Goal: Information Seeking & Learning: Learn about a topic

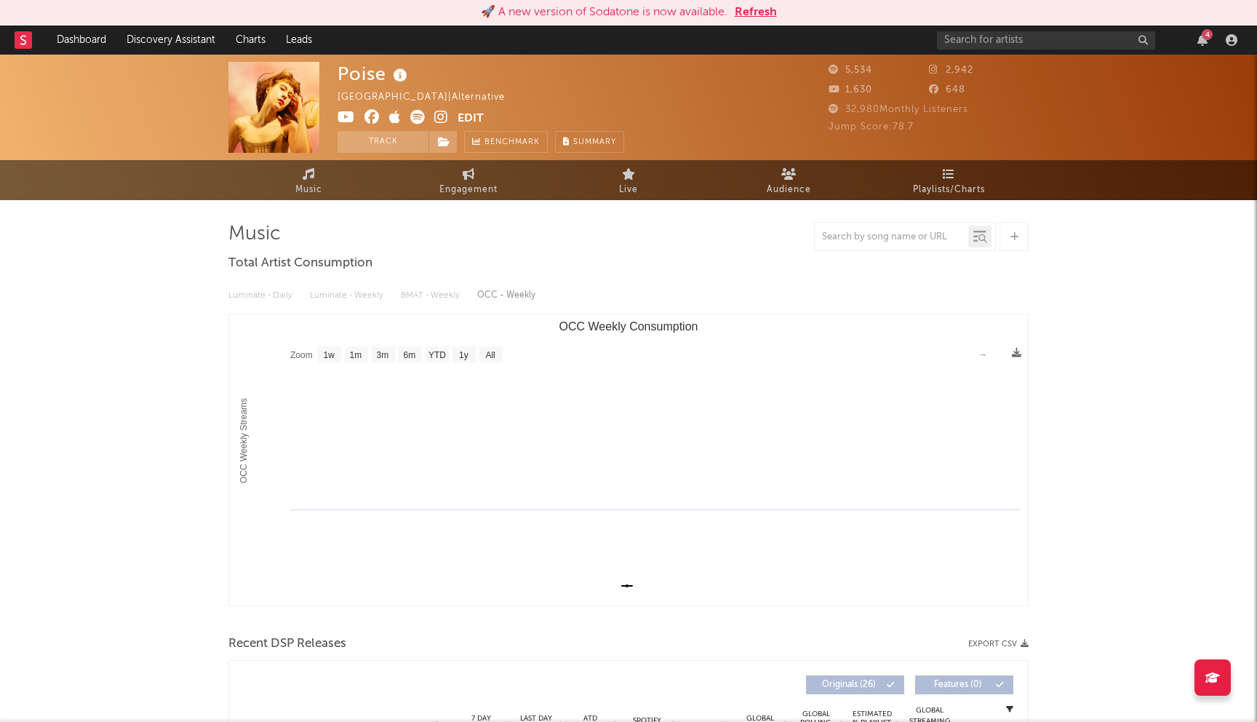
select select "1w"
click at [749, 12] on button "Refresh" at bounding box center [756, 12] width 42 height 17
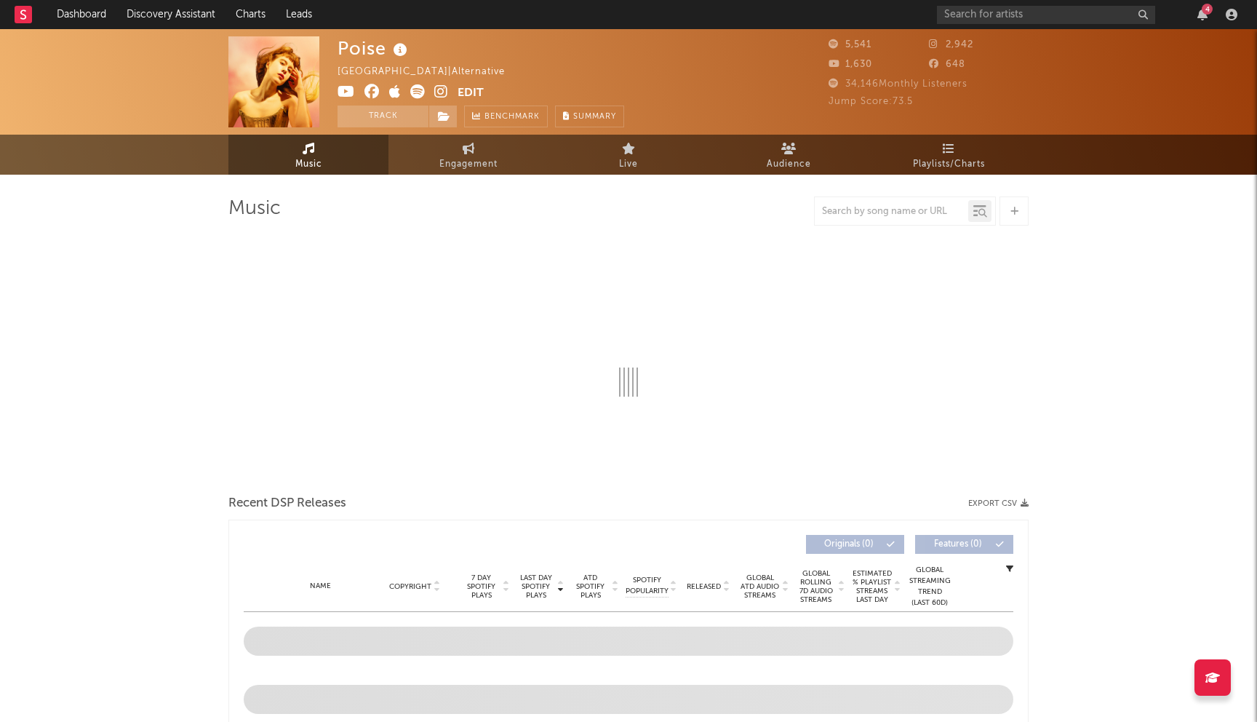
select select "1w"
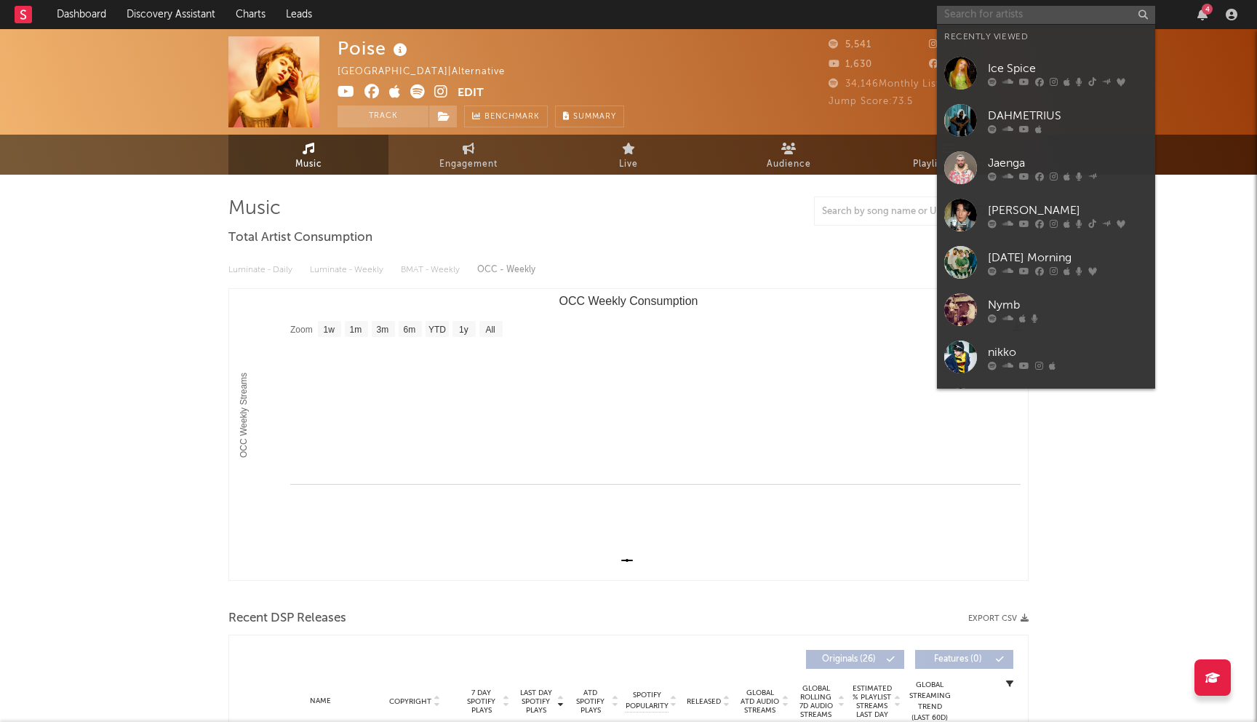
click at [973, 23] on input "text" at bounding box center [1046, 15] width 218 height 18
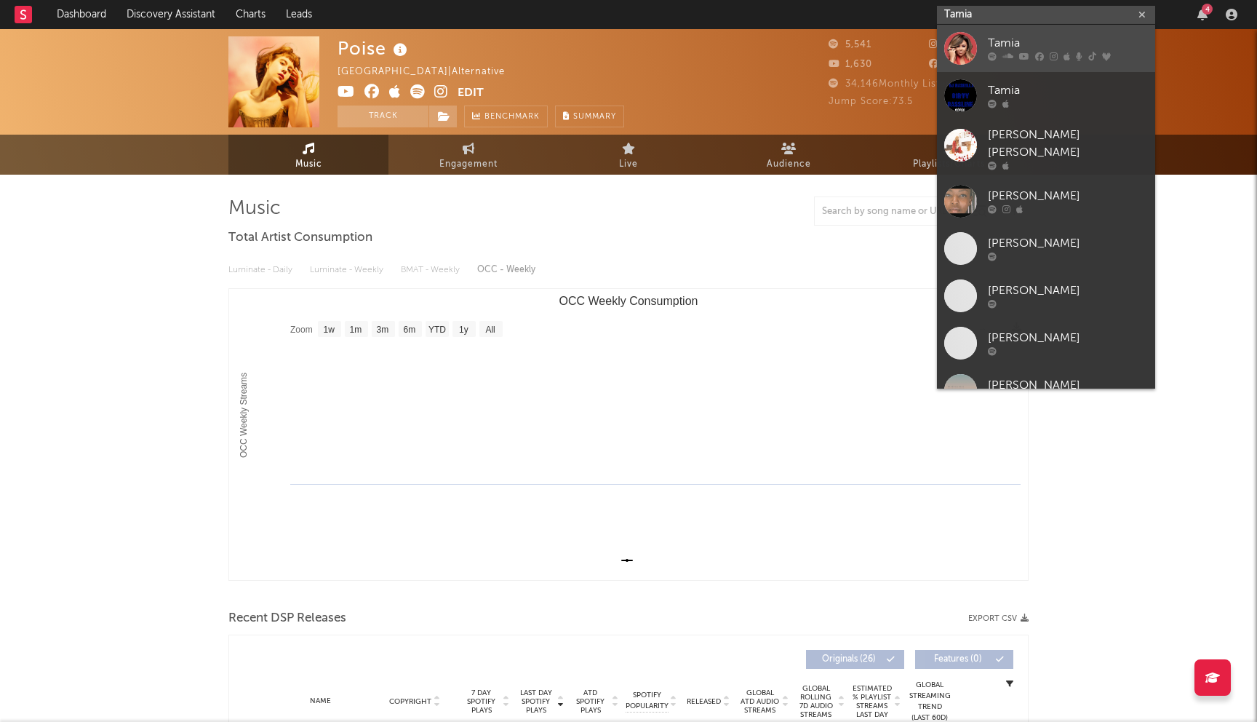
type input "Tamia"
click at [1048, 45] on div "Tamia" at bounding box center [1068, 43] width 160 height 17
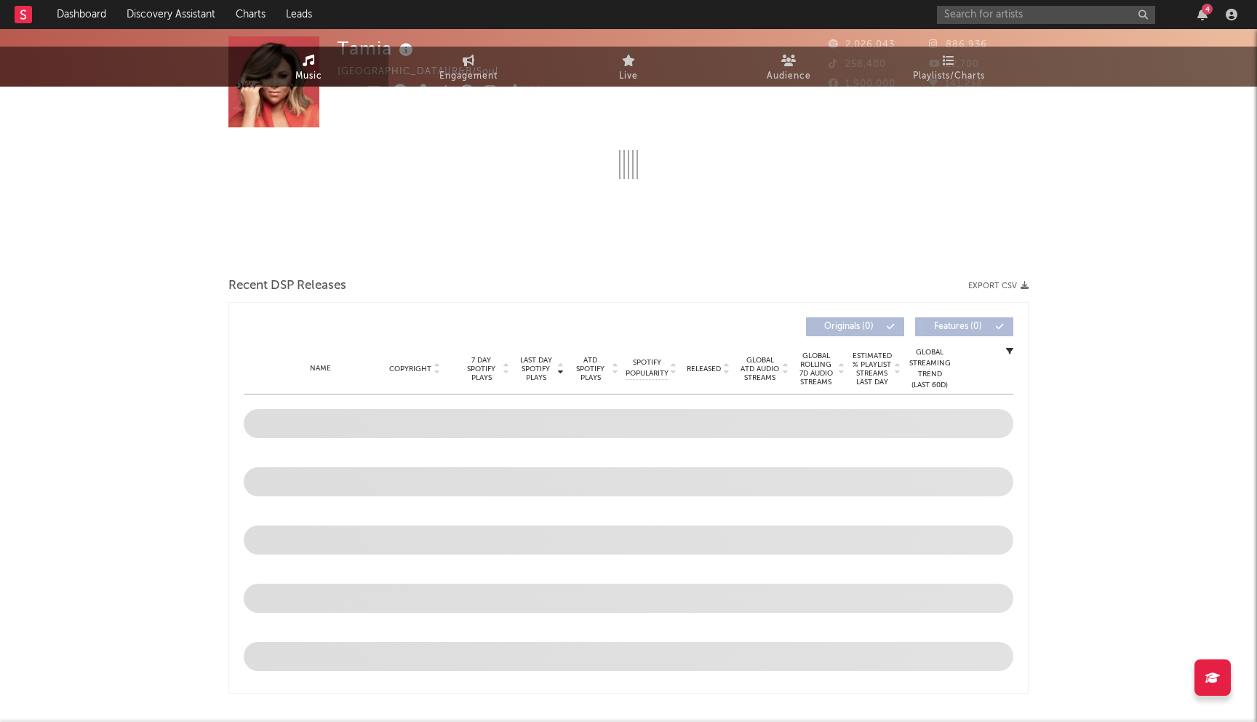
select select "6m"
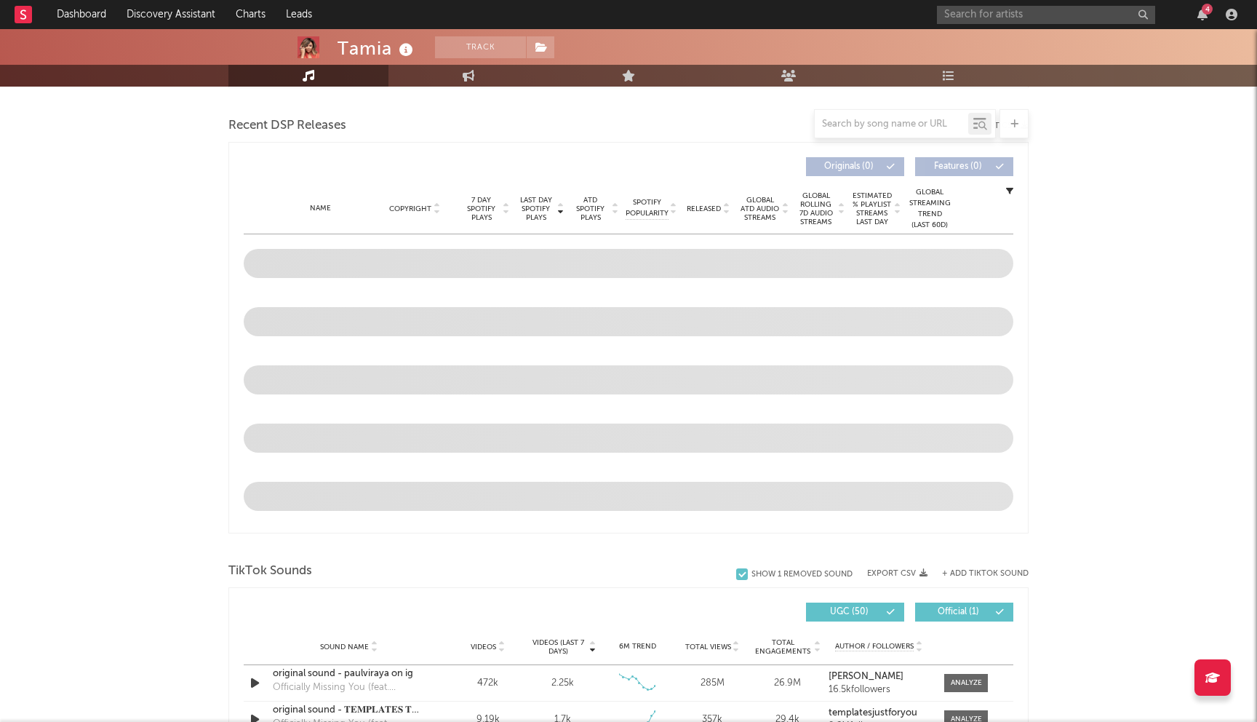
scroll to position [493, 0]
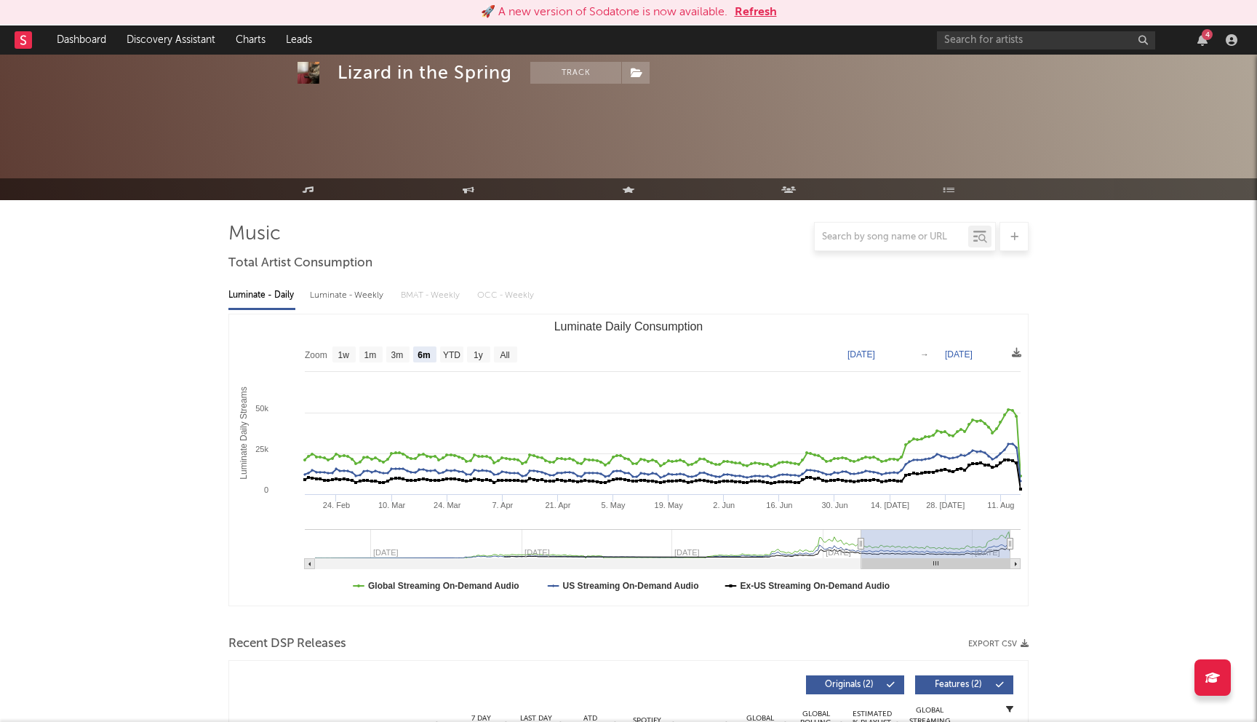
select select "6m"
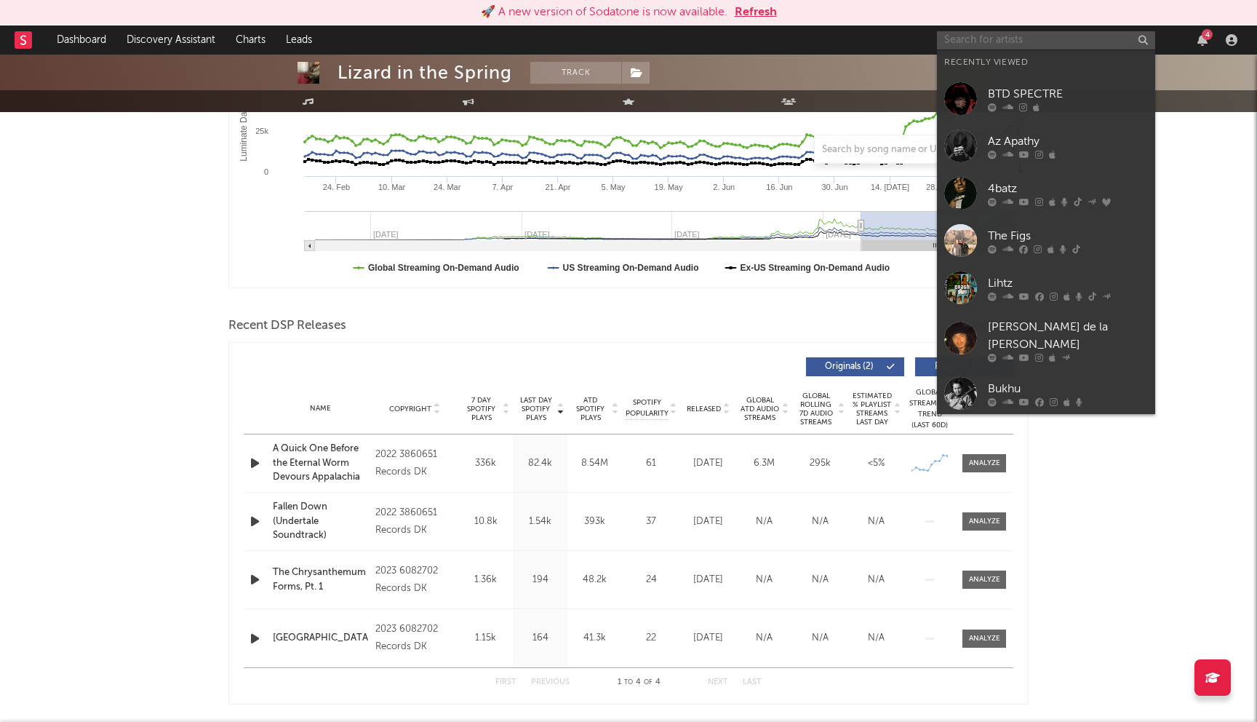
click at [990, 46] on input "text" at bounding box center [1046, 40] width 218 height 18
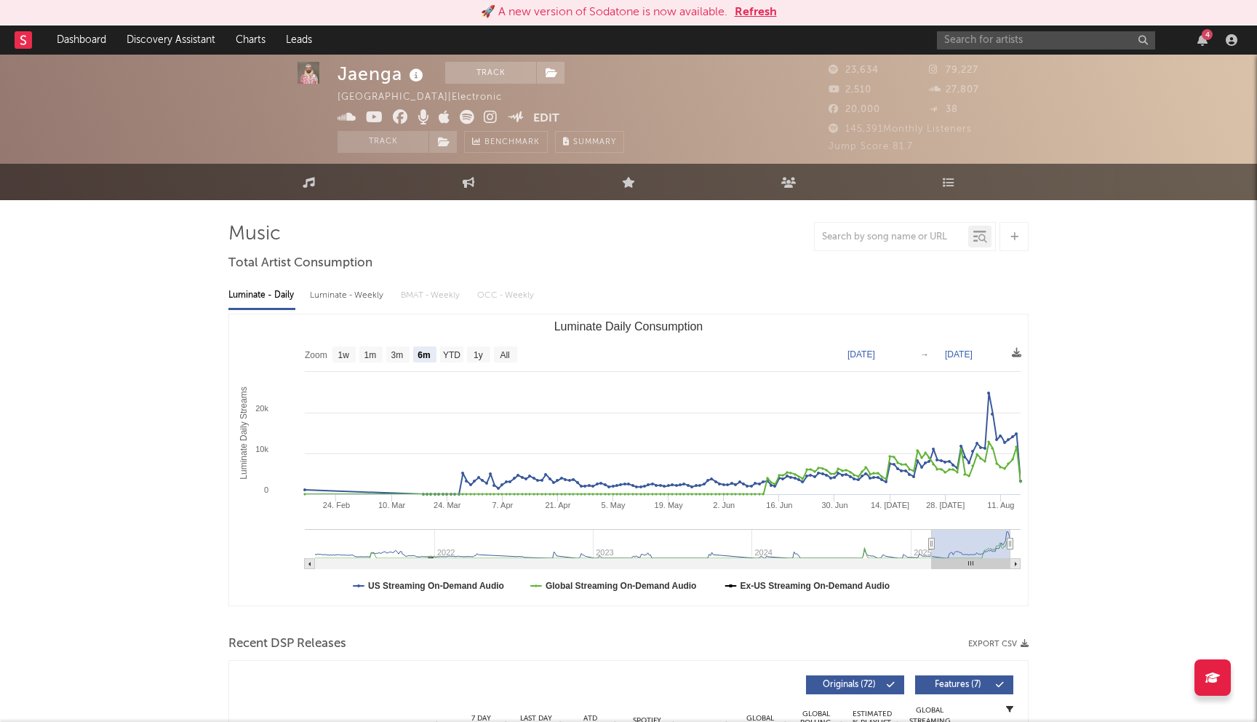
select select "6m"
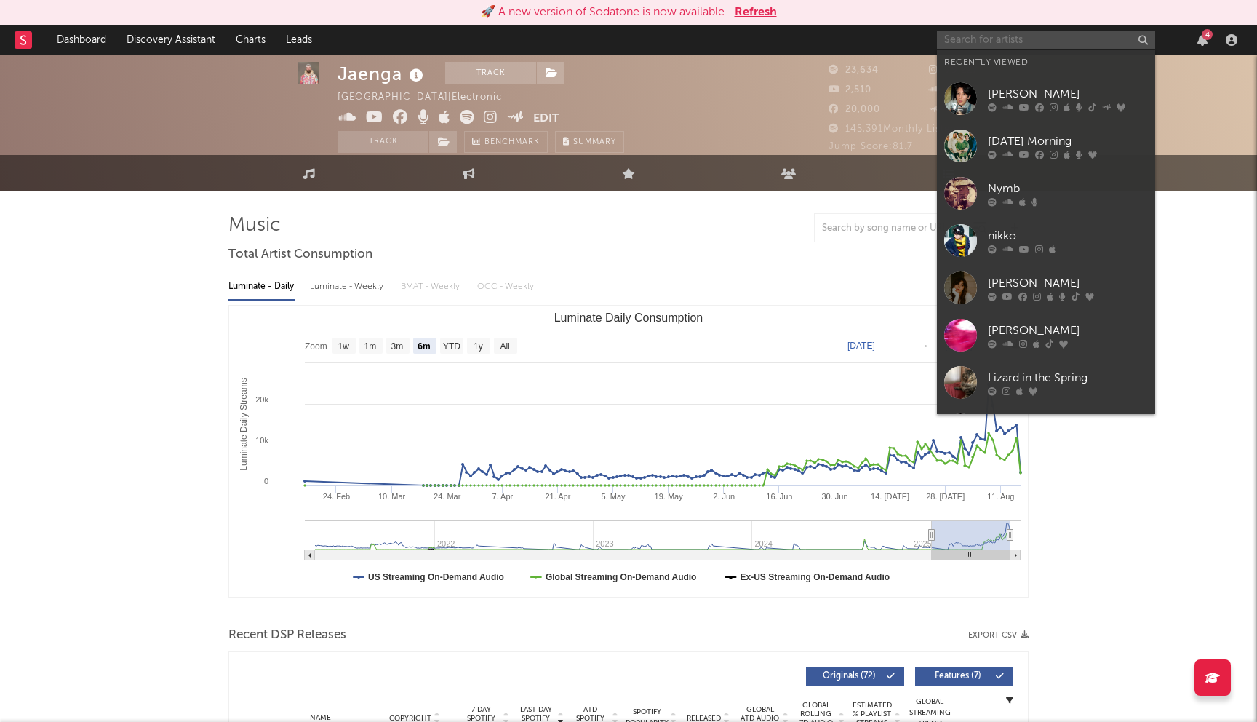
click at [988, 39] on input "text" at bounding box center [1046, 40] width 218 height 18
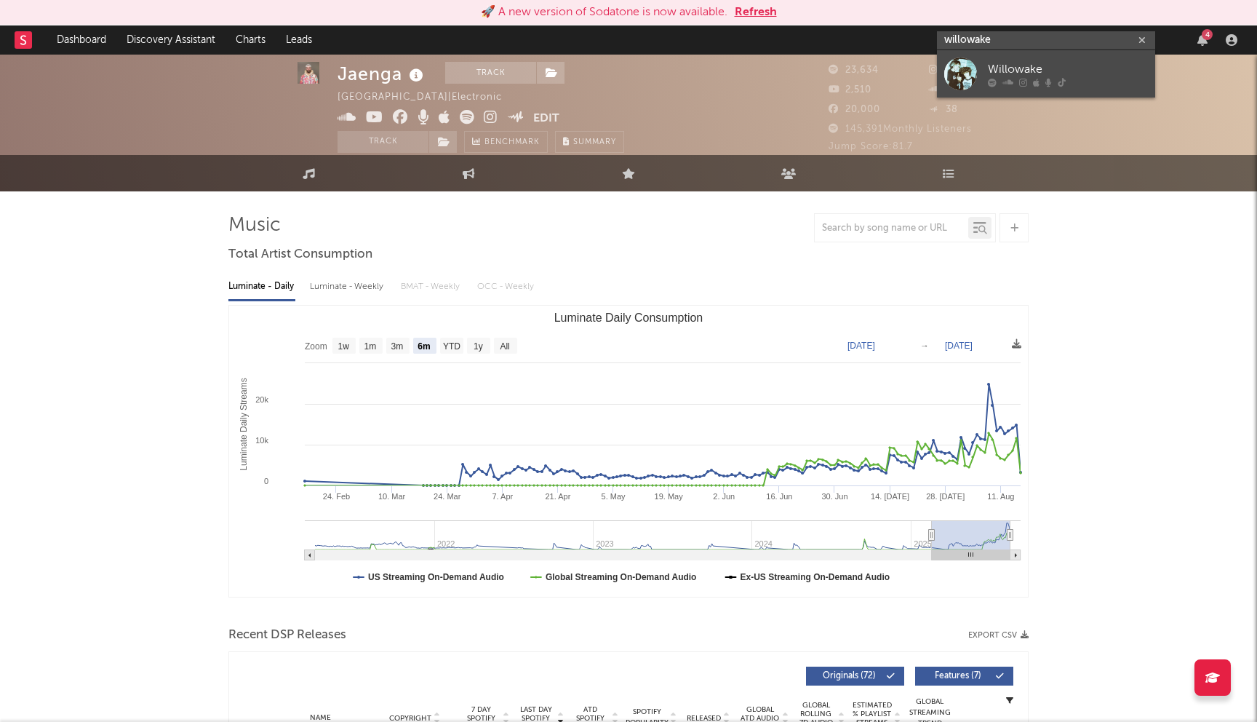
type input "willowake"
click at [1012, 69] on div "Willowake" at bounding box center [1068, 68] width 160 height 17
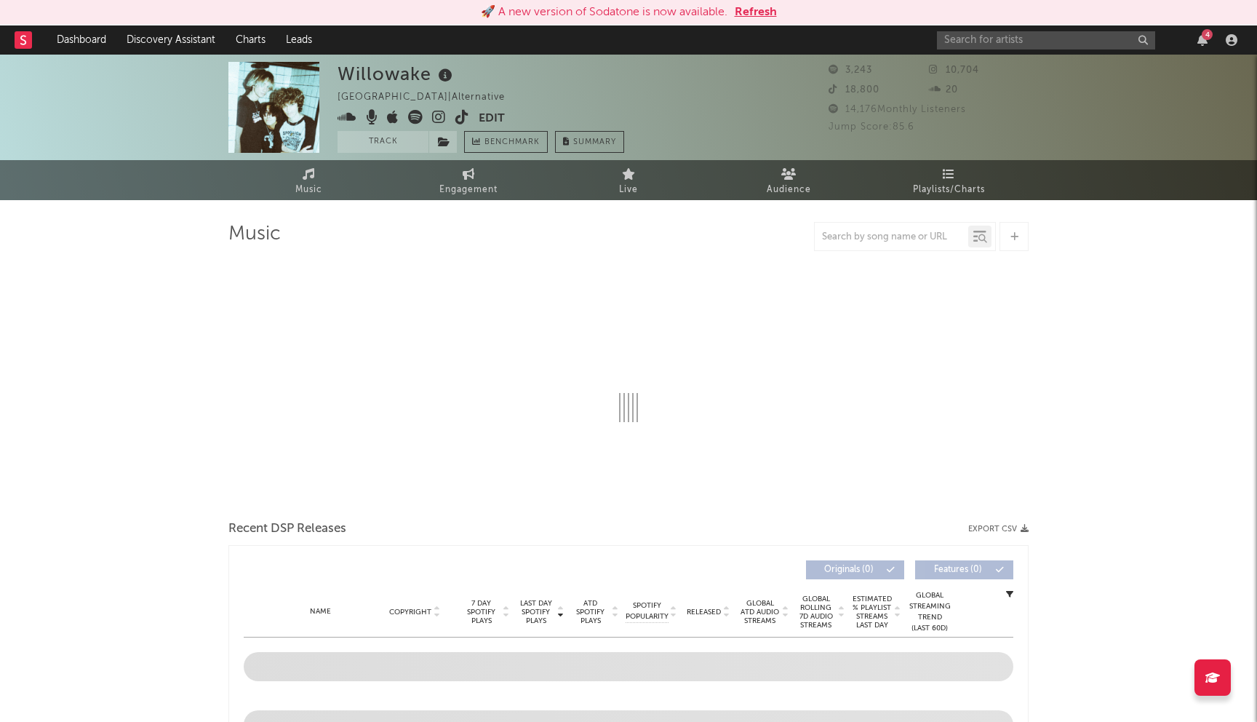
select select "1w"
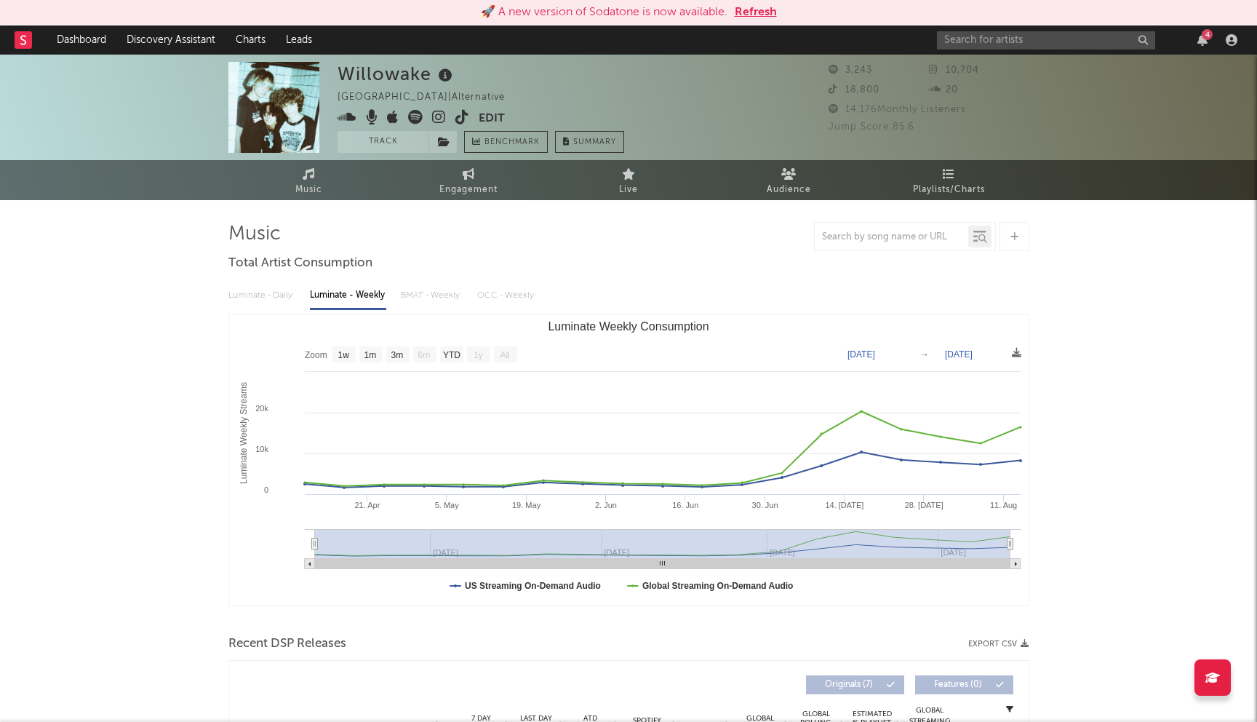
click at [746, 17] on button "Refresh" at bounding box center [756, 12] width 42 height 17
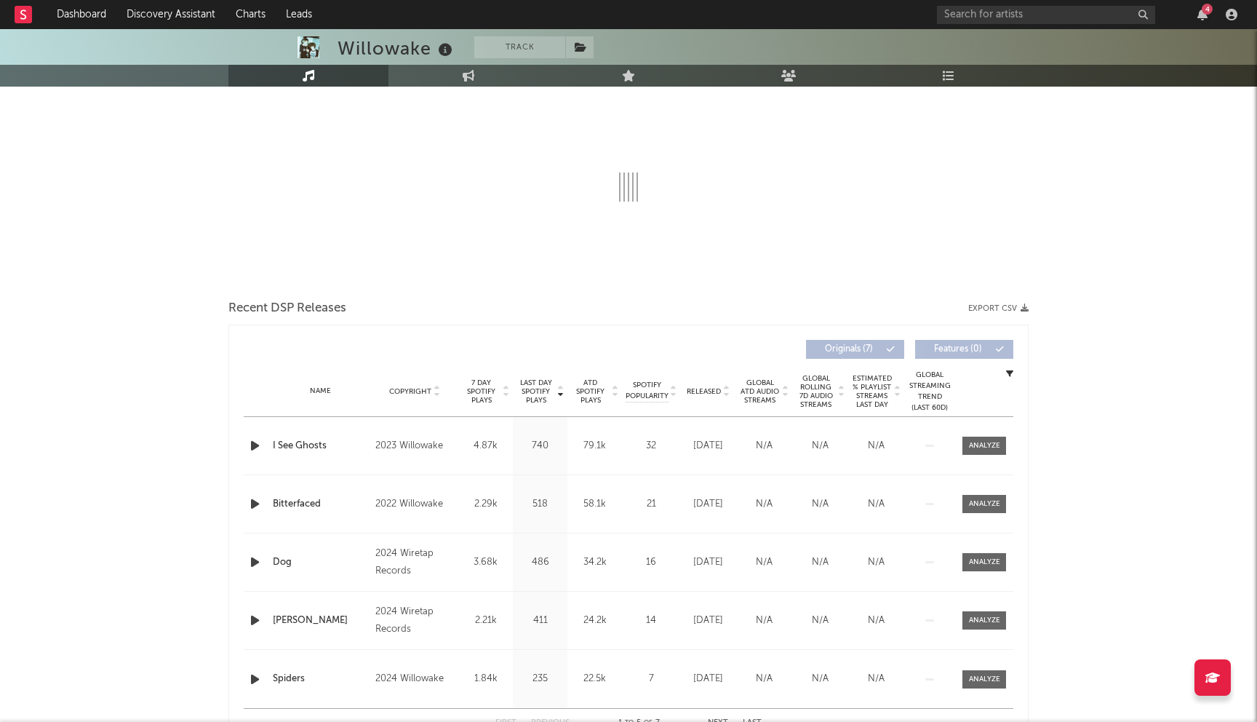
scroll to position [252, 0]
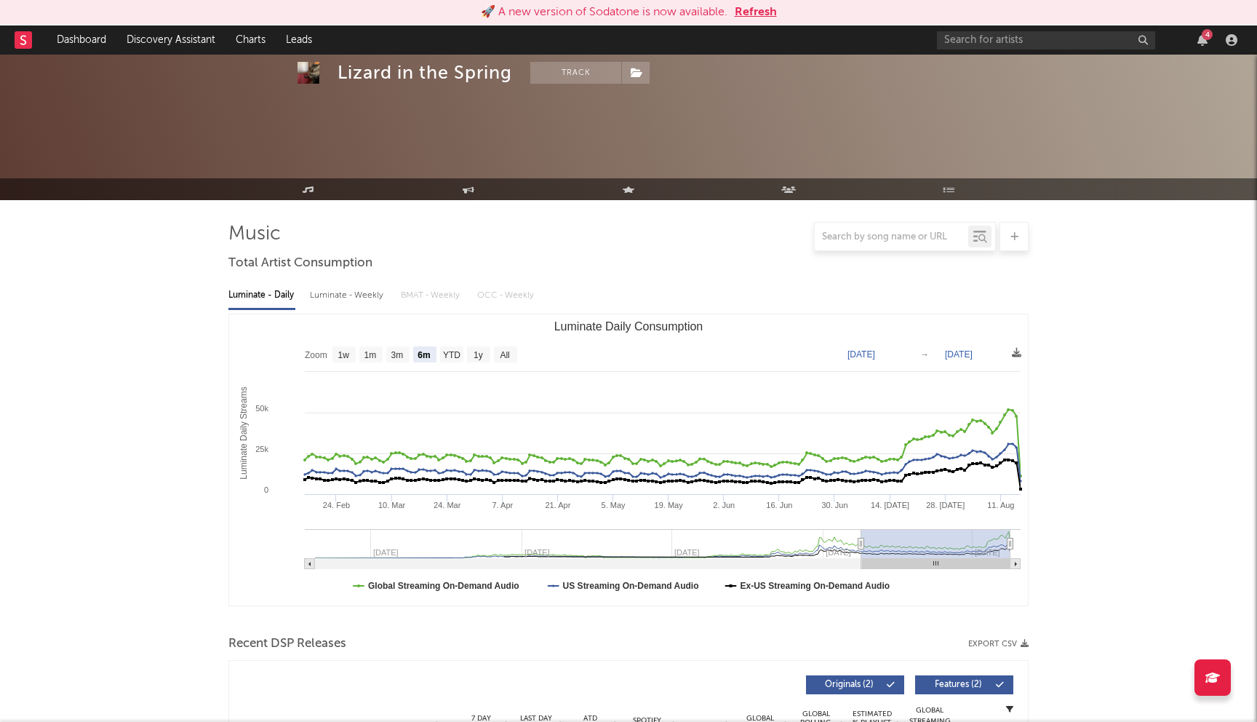
select select "6m"
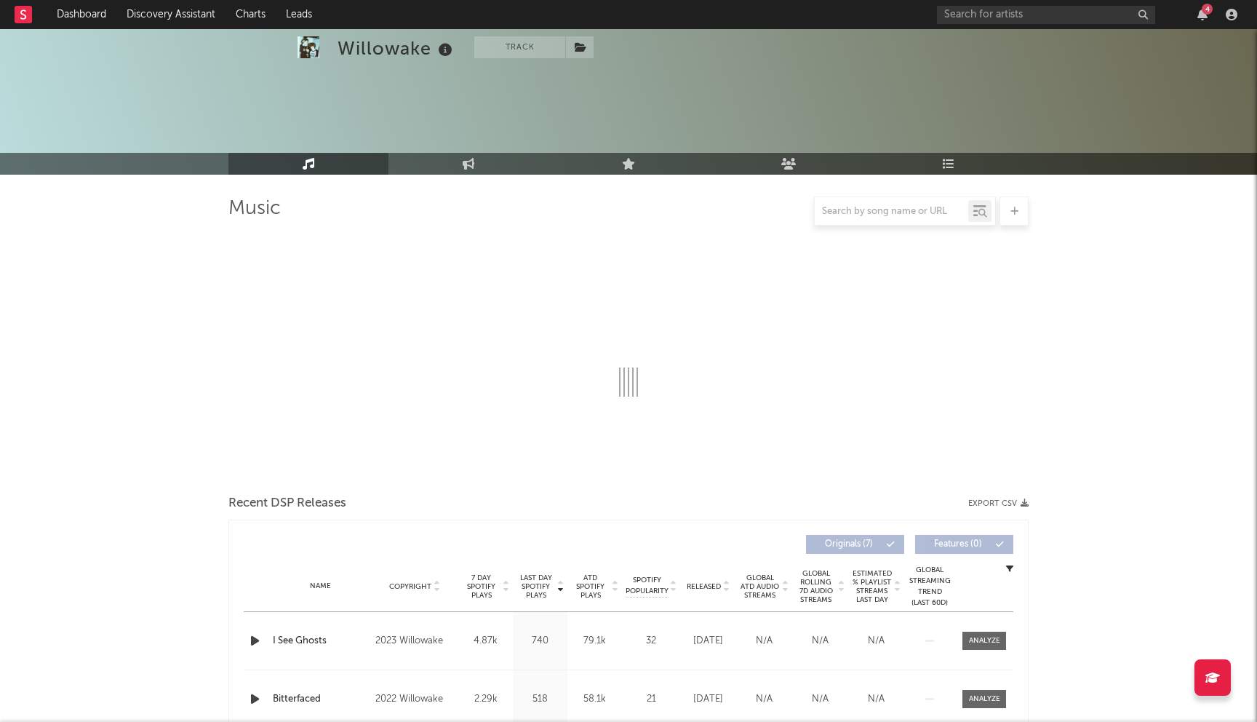
scroll to position [252, 0]
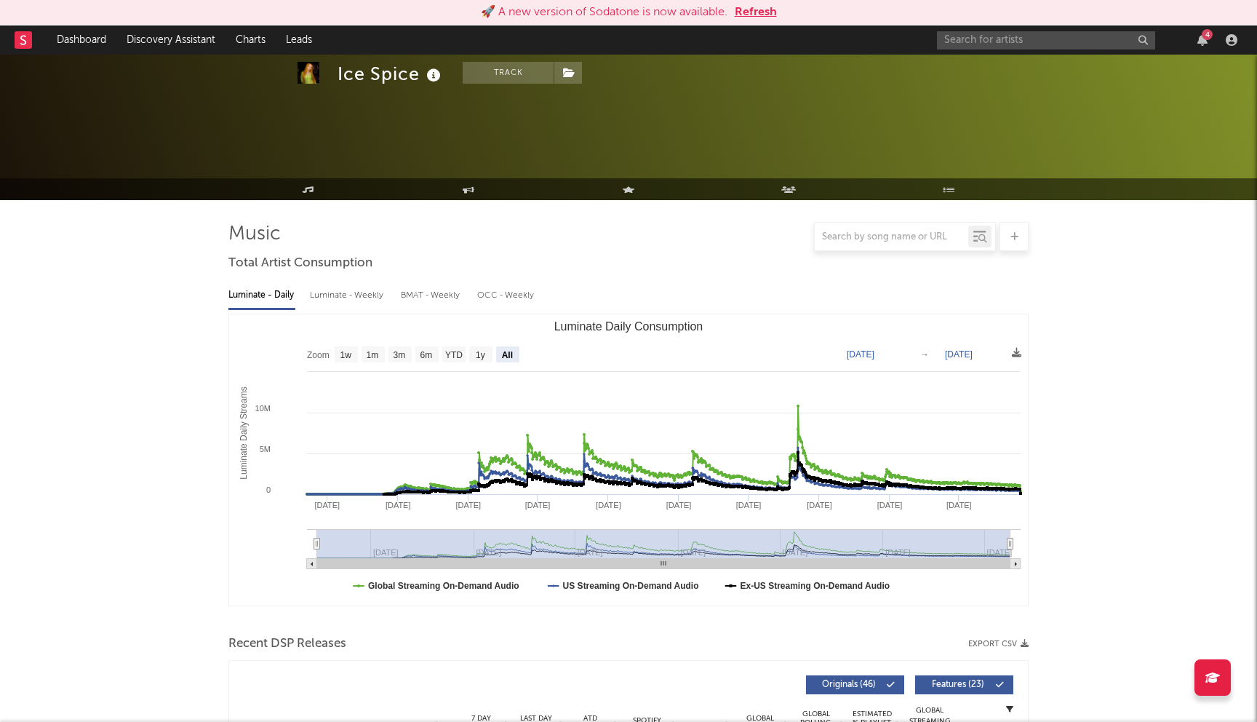
select select "All"
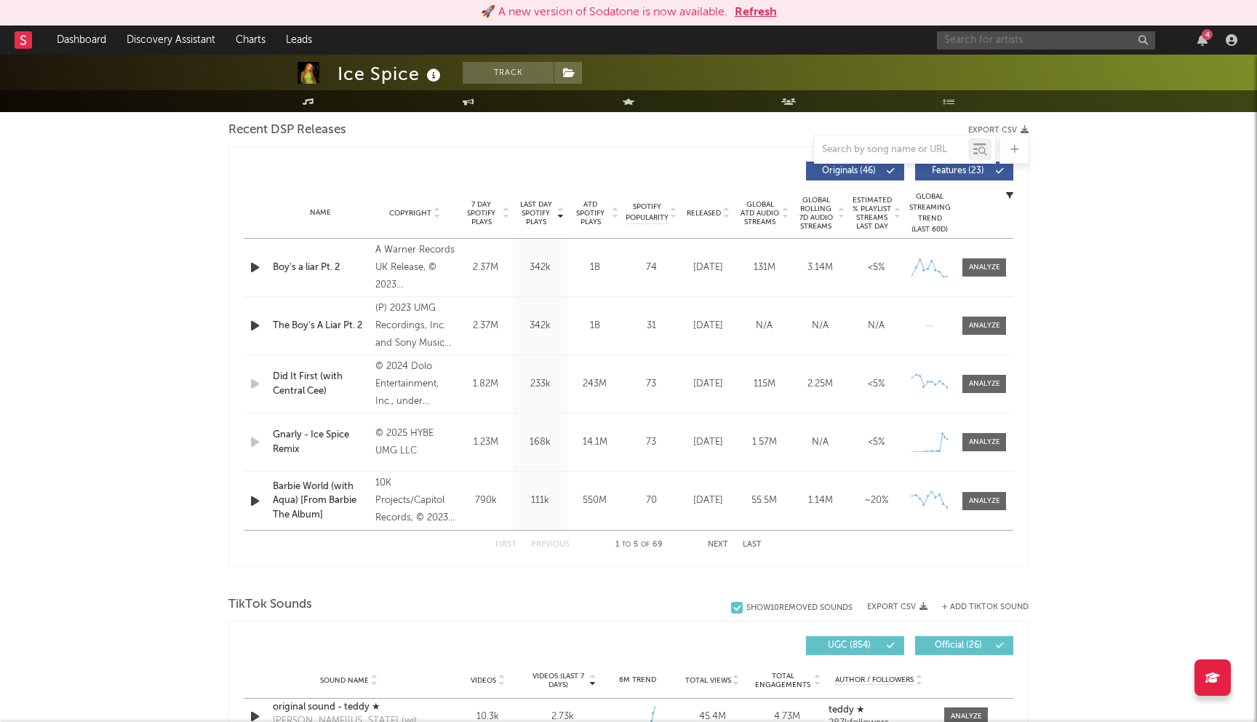
click at [1013, 41] on input "text" at bounding box center [1046, 40] width 218 height 18
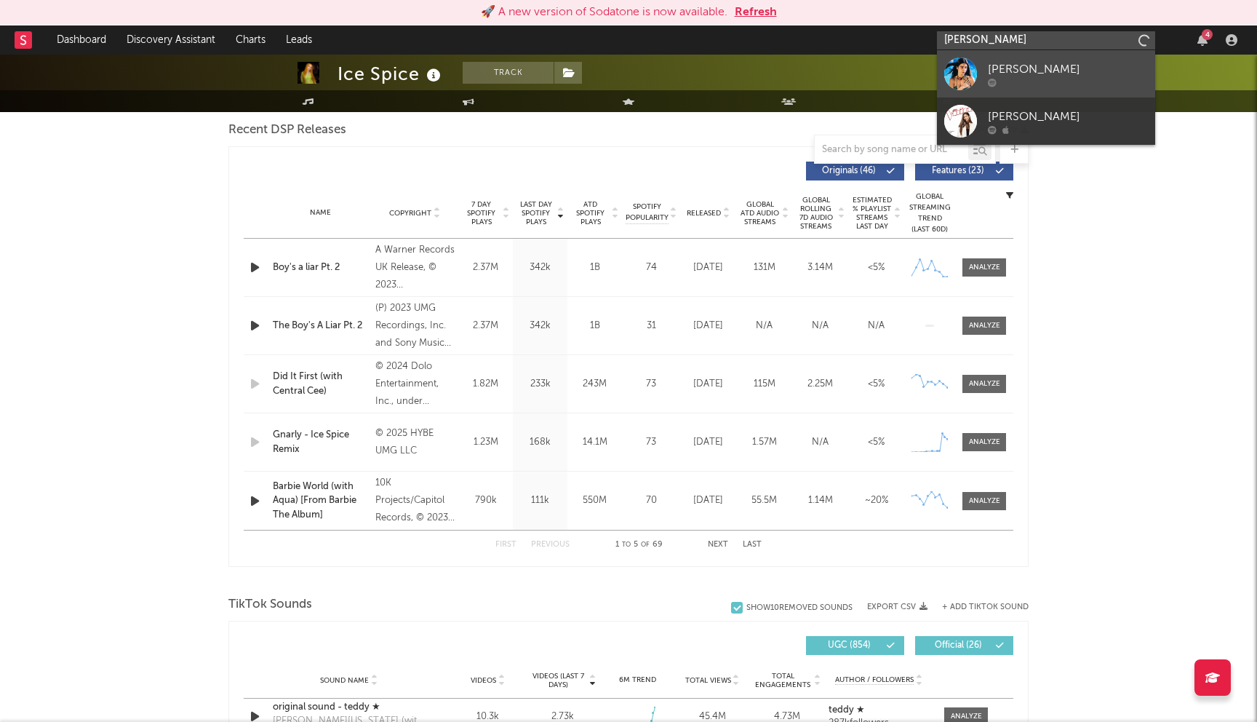
type input "[PERSON_NAME]"
click at [1055, 65] on div "[PERSON_NAME]" at bounding box center [1068, 68] width 160 height 17
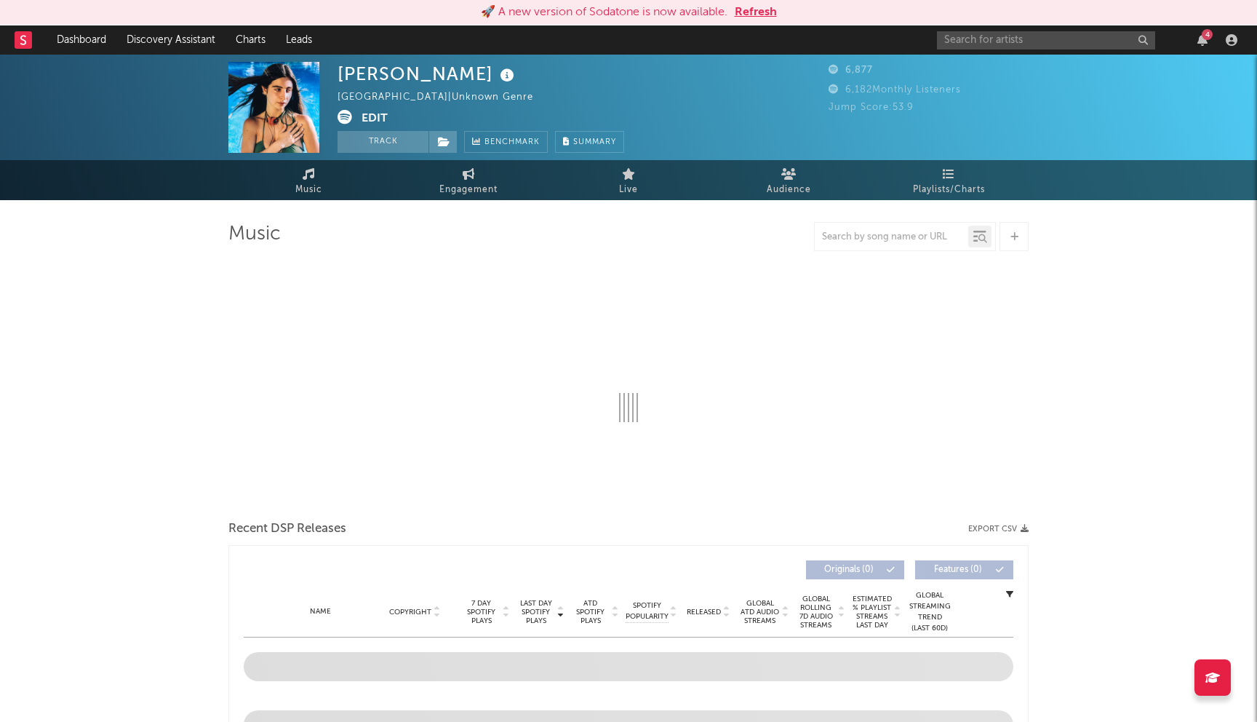
select select "6m"
